Goal: Transaction & Acquisition: Purchase product/service

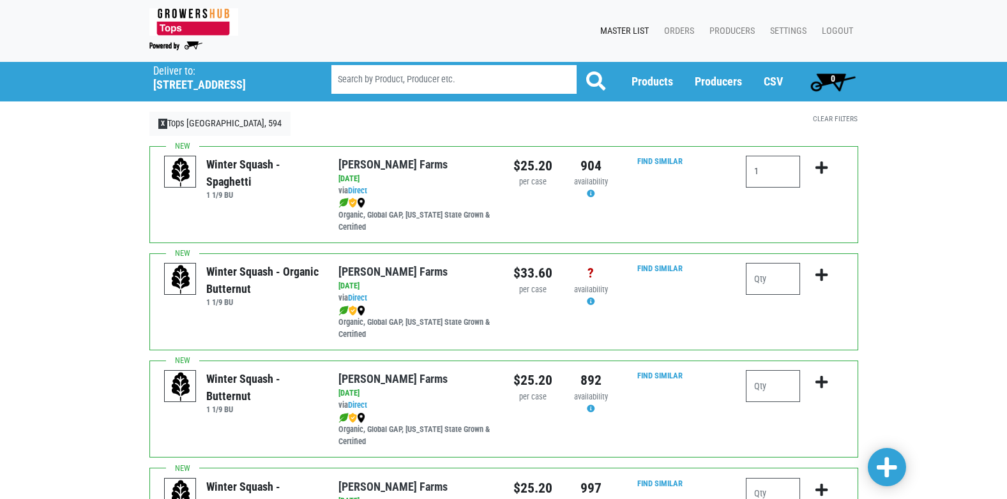
type input "1"
click at [819, 166] on icon "submit" at bounding box center [822, 168] width 12 height 14
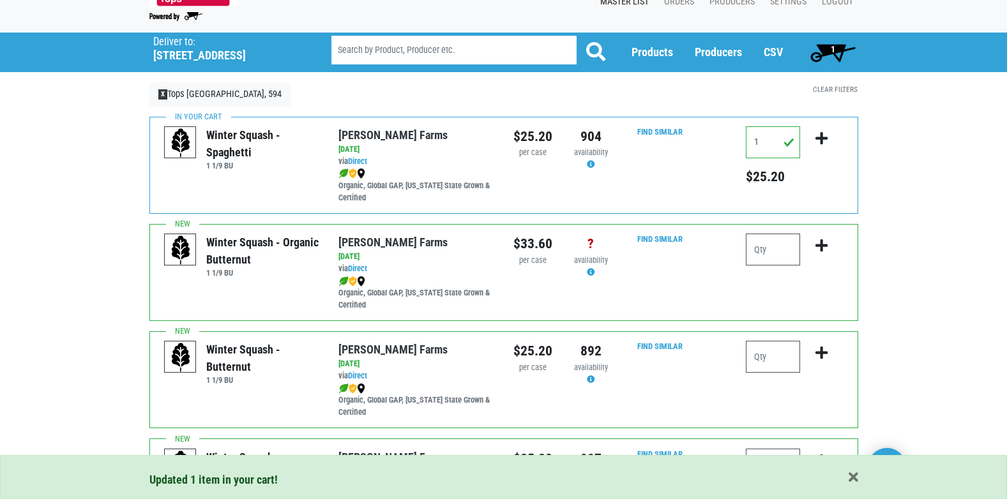
scroll to position [64, 0]
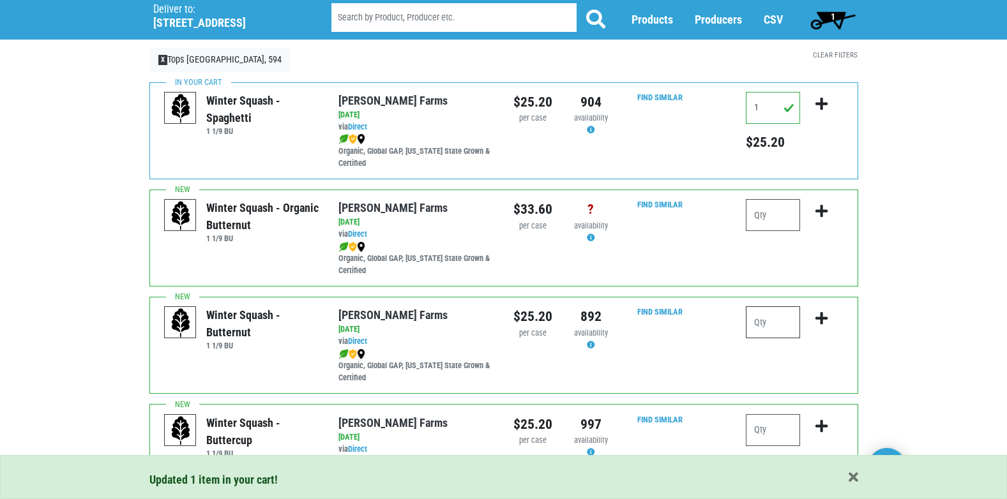
click at [754, 328] on input "number" at bounding box center [773, 323] width 54 height 32
type input "1"
click at [817, 316] on icon "submit" at bounding box center [822, 319] width 12 height 14
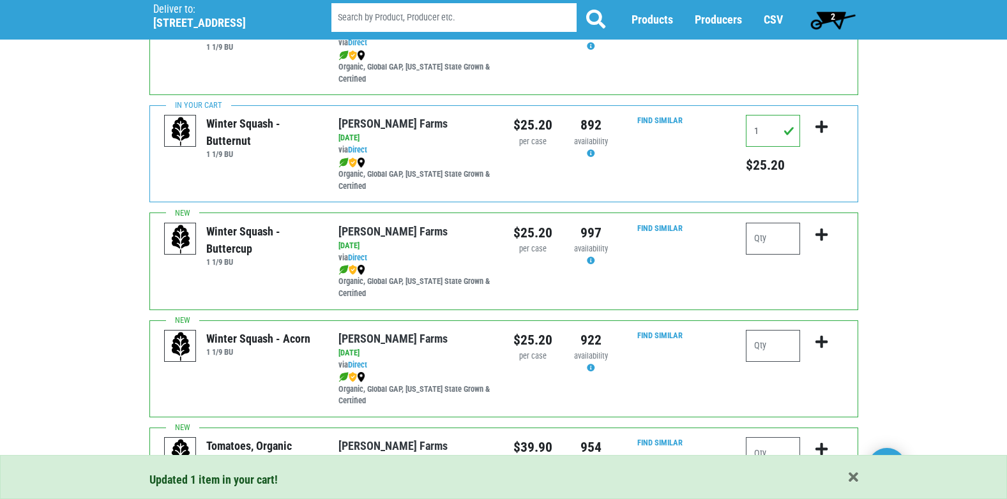
scroll to position [319, 0]
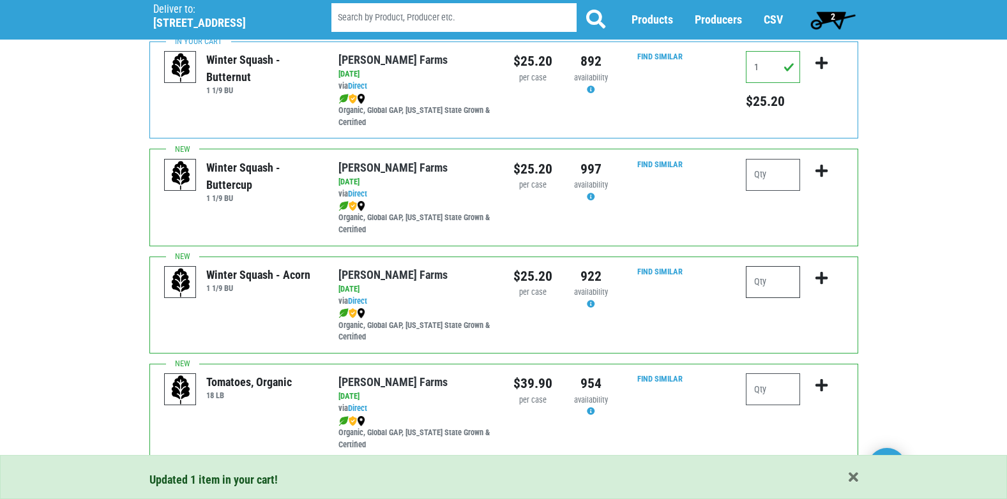
click at [764, 287] on input "number" at bounding box center [773, 282] width 54 height 32
type input "1"
click at [826, 277] on icon "submit" at bounding box center [822, 278] width 12 height 14
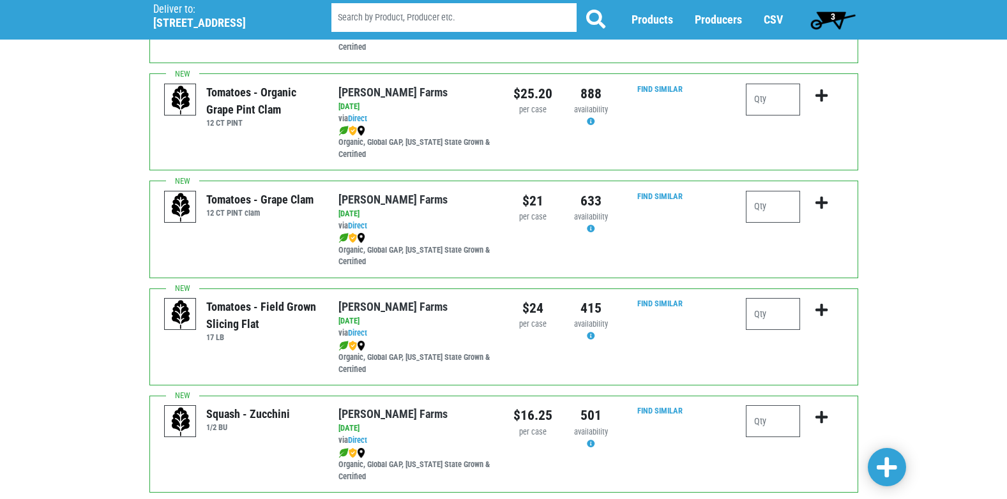
scroll to position [830, 0]
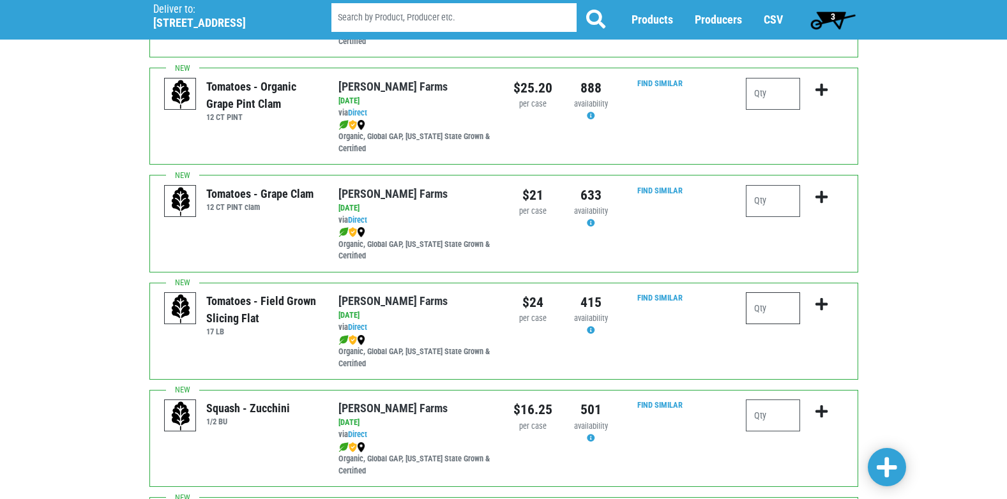
click at [766, 298] on input "number" at bounding box center [773, 308] width 54 height 32
type input "2"
click at [823, 305] on icon "submit" at bounding box center [822, 305] width 12 height 14
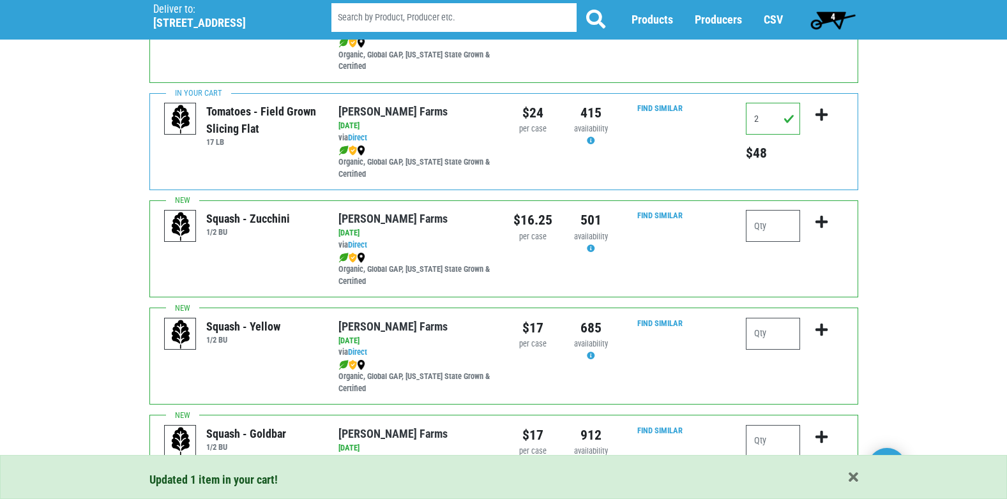
scroll to position [1022, 0]
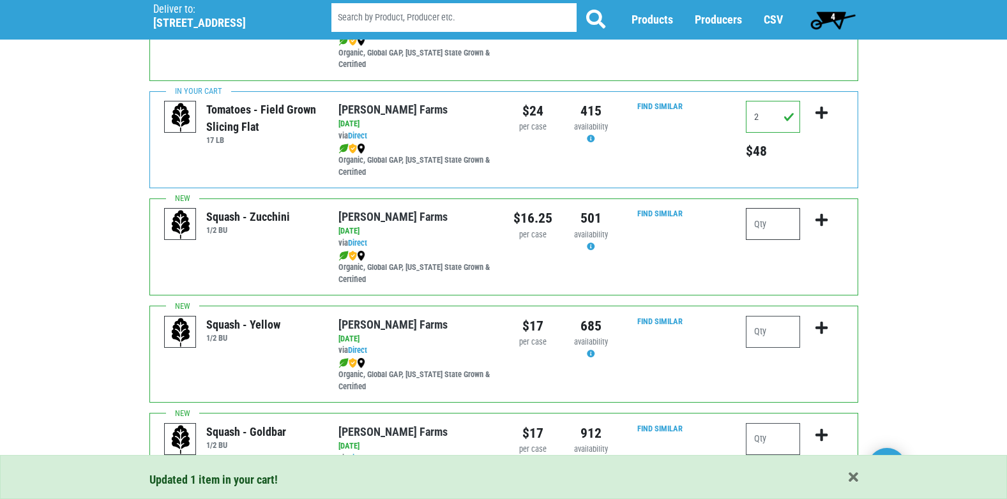
click at [766, 231] on input "number" at bounding box center [773, 224] width 54 height 32
type input "1"
click at [819, 218] on icon "submit" at bounding box center [822, 220] width 12 height 14
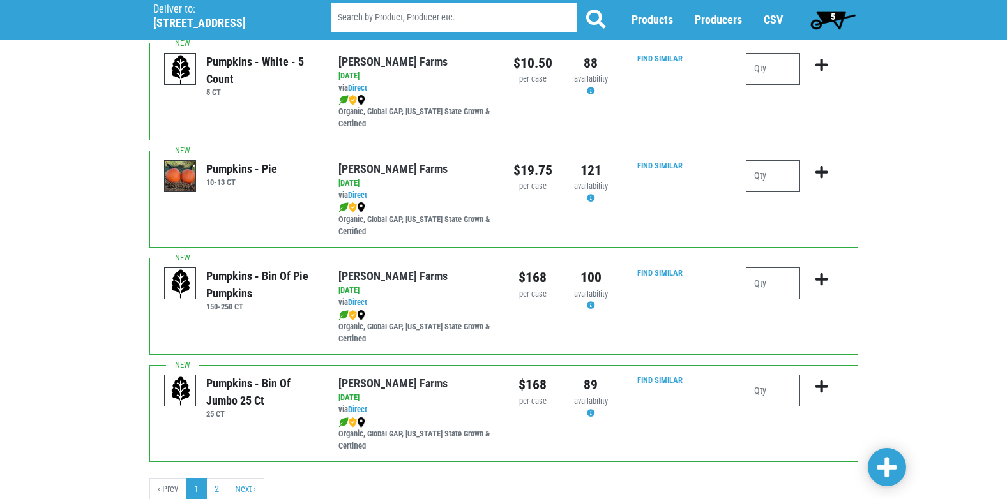
scroll to position [1866, 0]
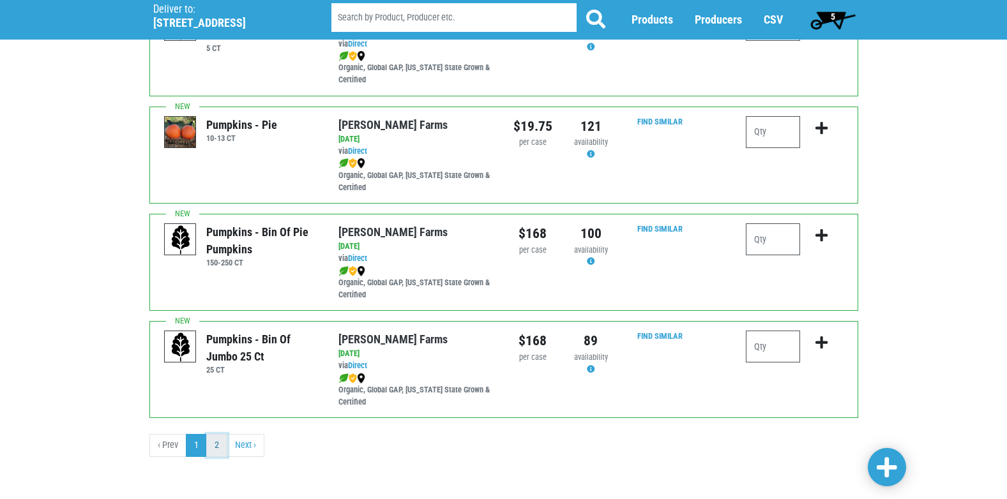
click at [215, 443] on link "2" at bounding box center [216, 445] width 21 height 23
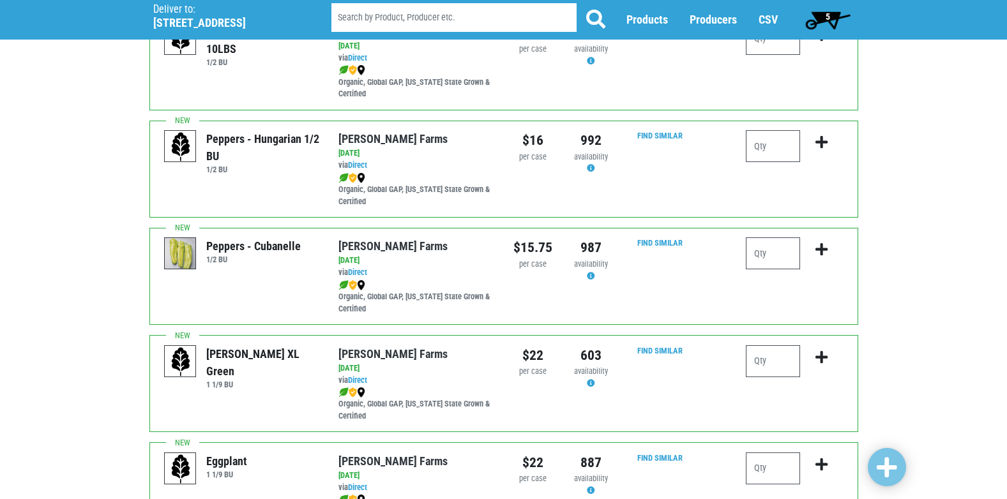
scroll to position [639, 0]
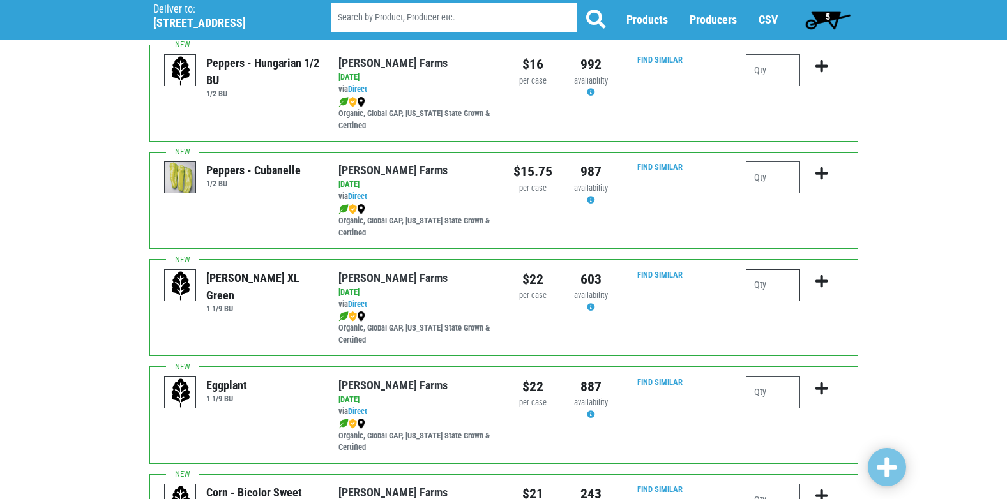
click at [790, 288] on input "number" at bounding box center [773, 286] width 54 height 32
type input "2"
click at [819, 280] on icon "submit" at bounding box center [822, 282] width 12 height 14
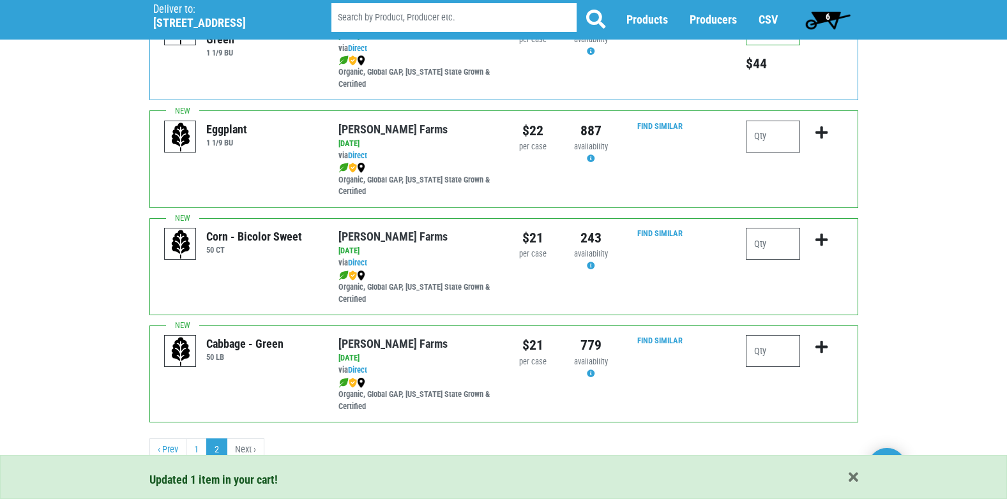
scroll to position [899, 0]
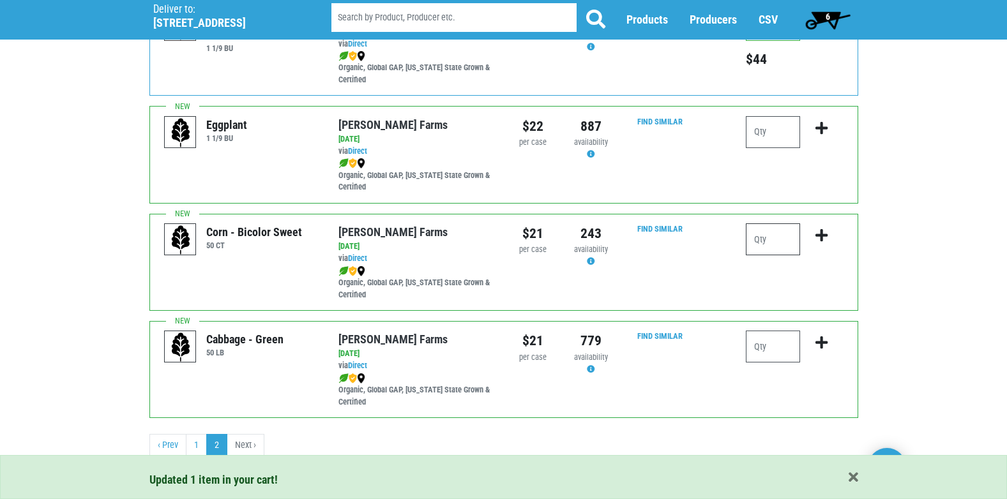
click at [768, 232] on input "number" at bounding box center [773, 240] width 54 height 32
type input "5"
click at [820, 237] on icon "submit" at bounding box center [822, 236] width 12 height 14
click at [783, 346] on input "number" at bounding box center [773, 347] width 54 height 32
type input "1"
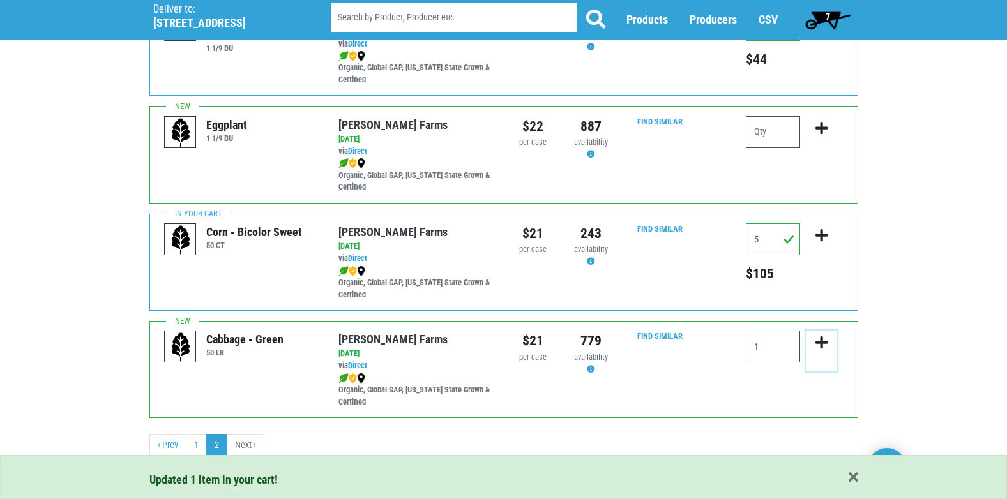
click at [821, 345] on icon "submit" at bounding box center [822, 343] width 12 height 14
click at [821, 23] on span "8" at bounding box center [828, 20] width 57 height 26
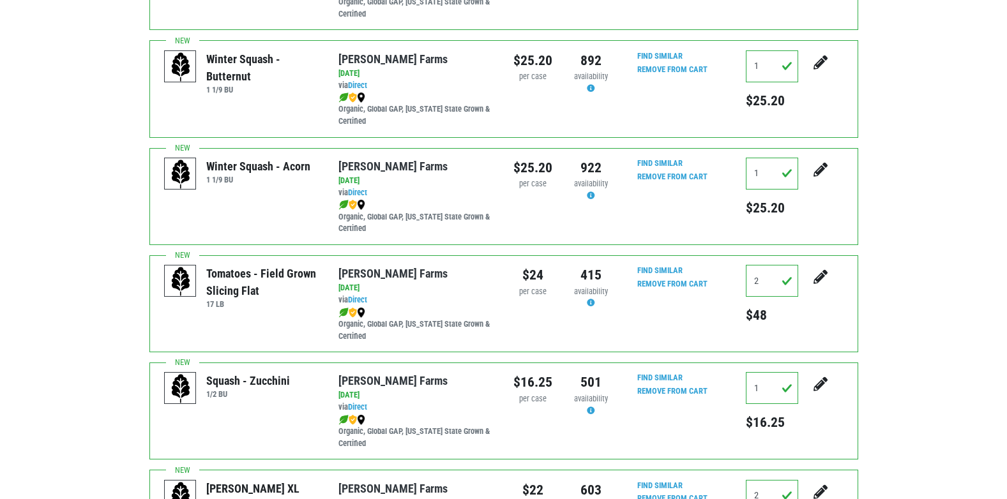
scroll to position [64, 0]
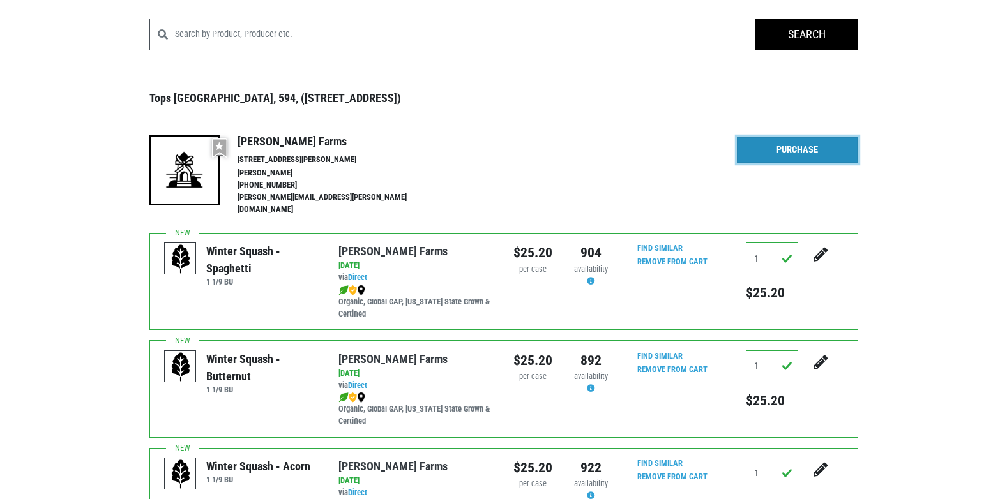
click at [830, 140] on link "Purchase" at bounding box center [797, 150] width 121 height 27
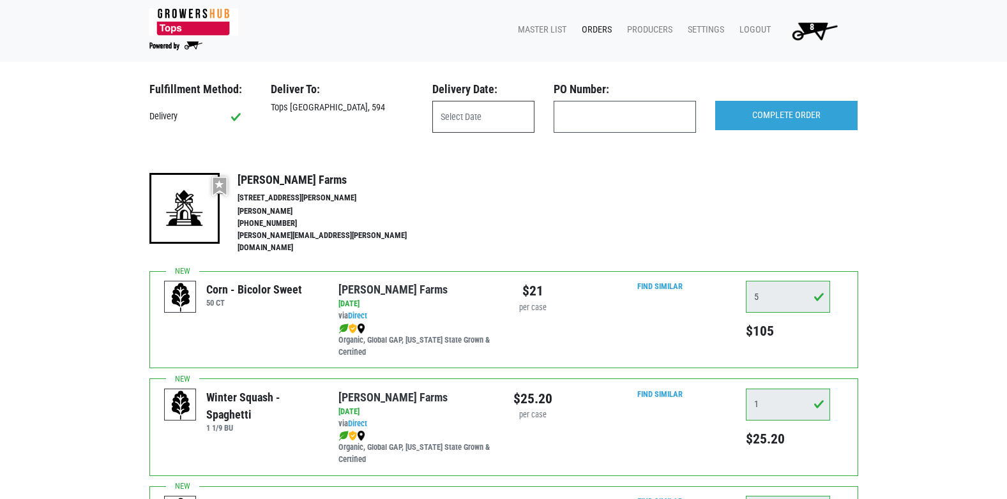
click at [492, 112] on input "text" at bounding box center [483, 117] width 102 height 32
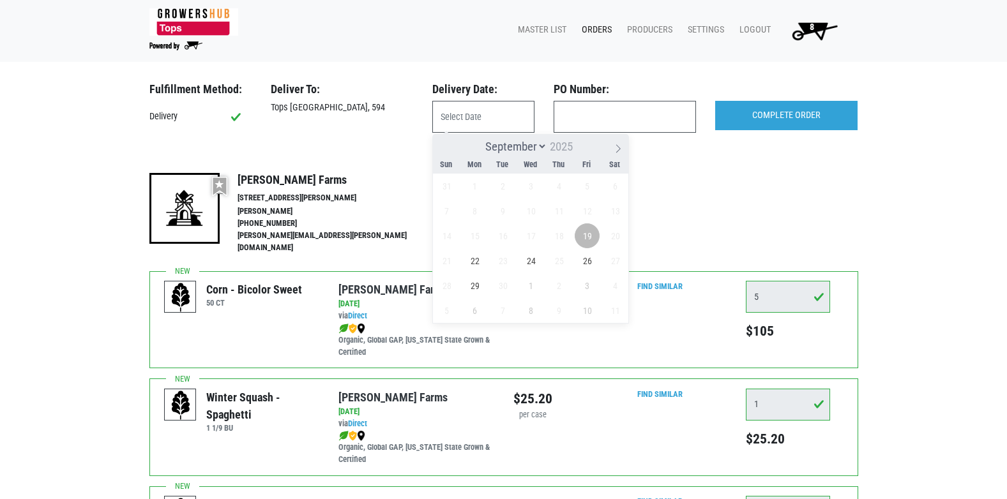
click at [584, 228] on span "19" at bounding box center [587, 236] width 25 height 25
type input "[DATE]"
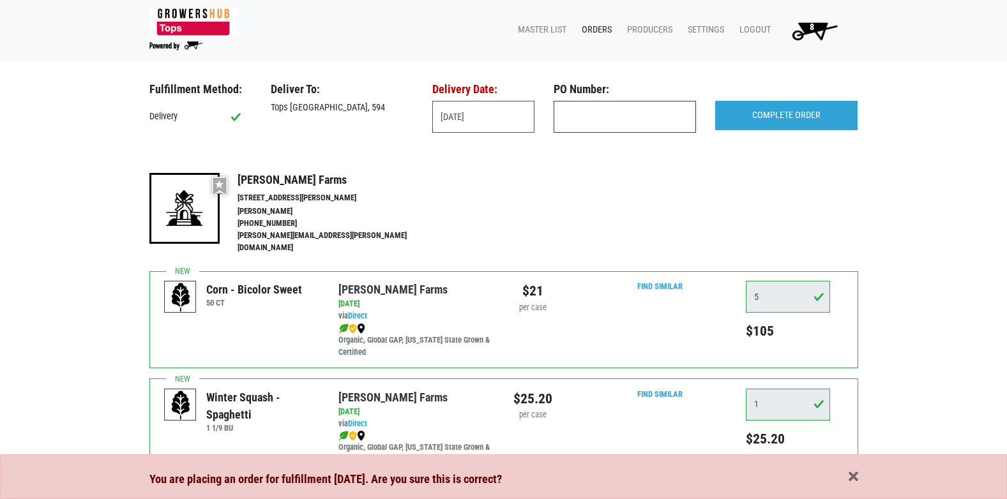
click at [593, 121] on input "text" at bounding box center [625, 117] width 142 height 32
type input "594"
click at [769, 118] on input "COMPLETE ORDER" at bounding box center [786, 115] width 142 height 29
